Goal: Task Accomplishment & Management: Manage account settings

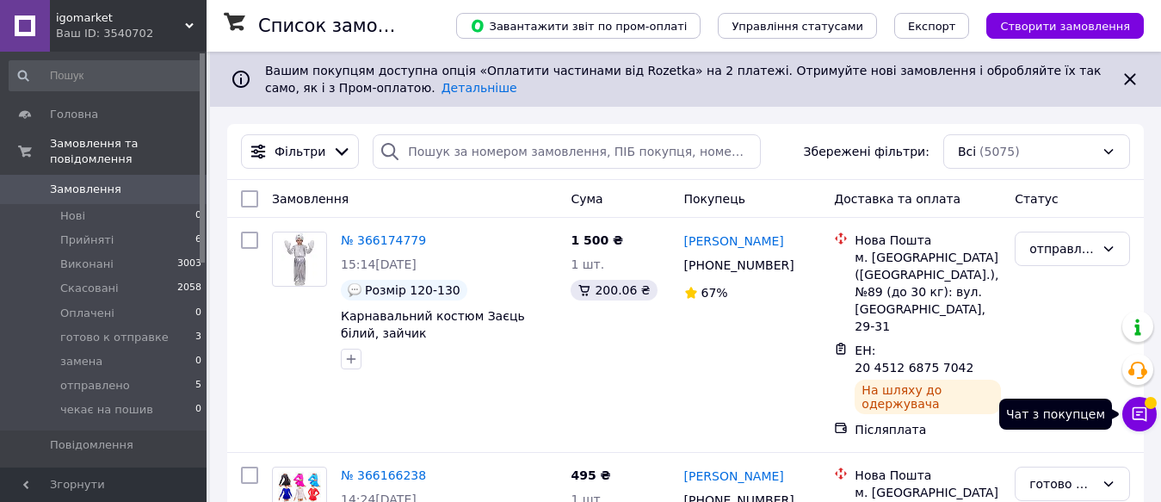
click at [1149, 414] on button "Чат з покупцем" at bounding box center [1139, 414] width 34 height 34
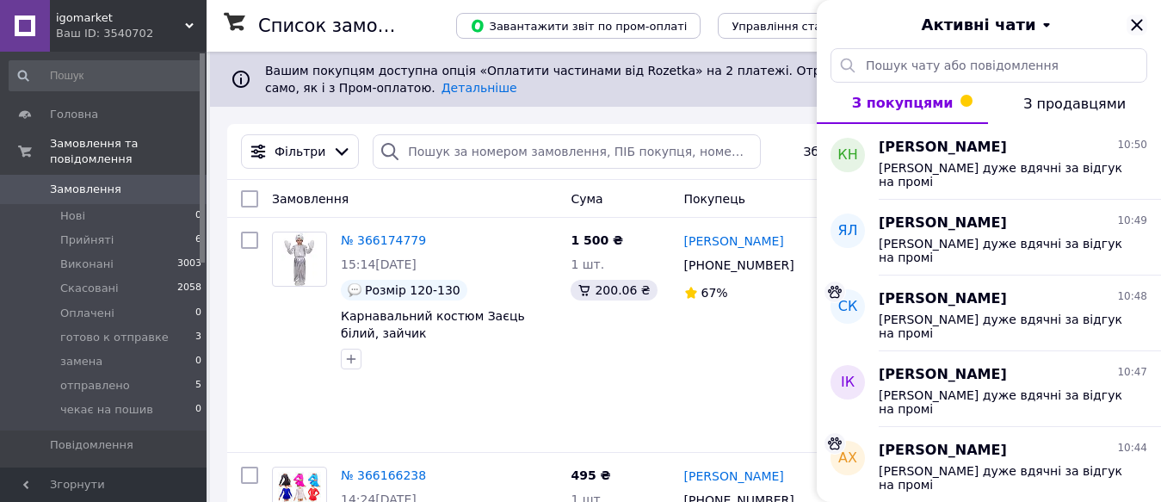
click at [1135, 28] on icon "Закрити" at bounding box center [1136, 25] width 21 height 21
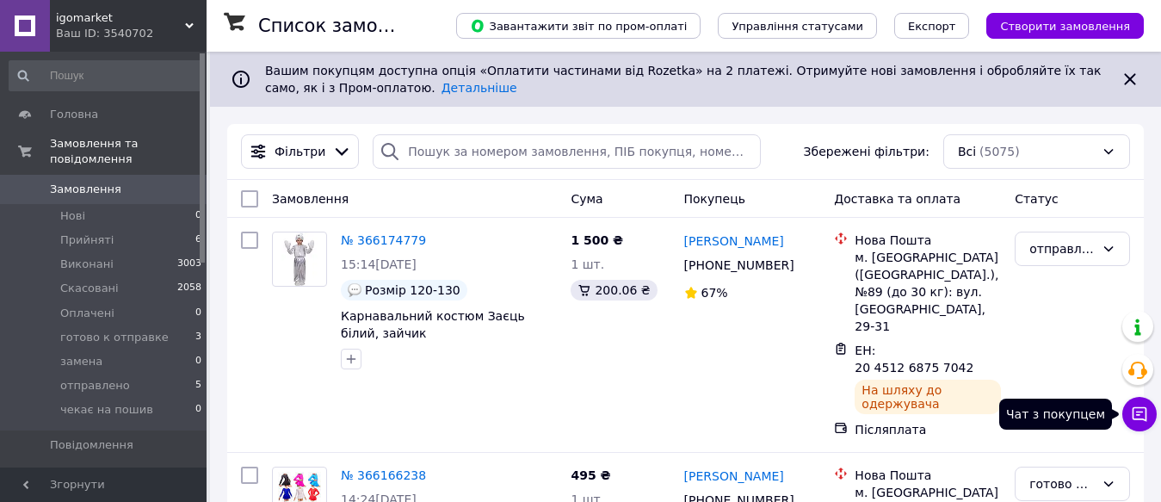
click at [1136, 420] on icon at bounding box center [1138, 413] width 17 height 17
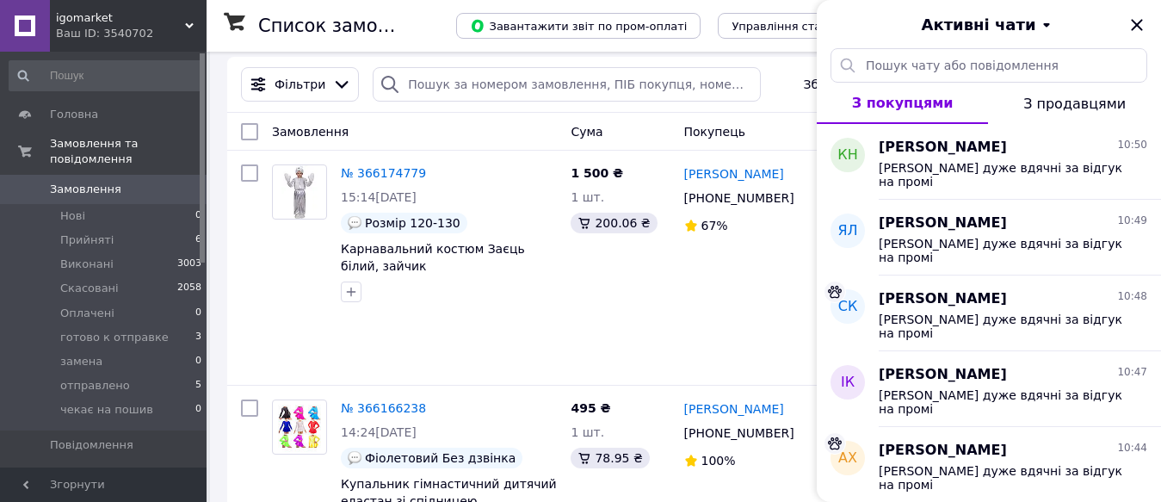
scroll to position [81, 0]
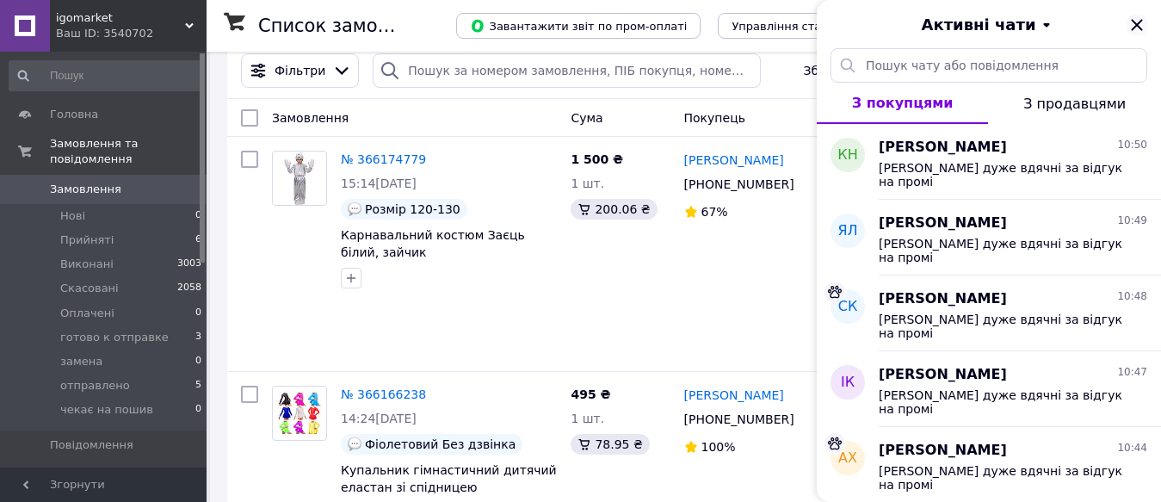
click at [1136, 28] on icon "Закрити" at bounding box center [1136, 25] width 21 height 21
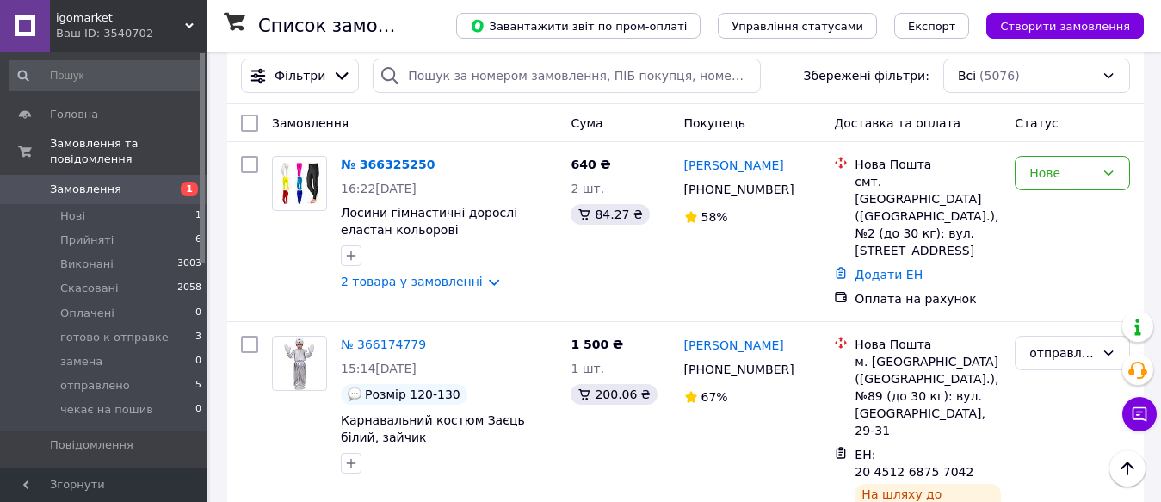
scroll to position [231, 0]
